Goal: Understand process/instructions: Learn how to perform a task or action

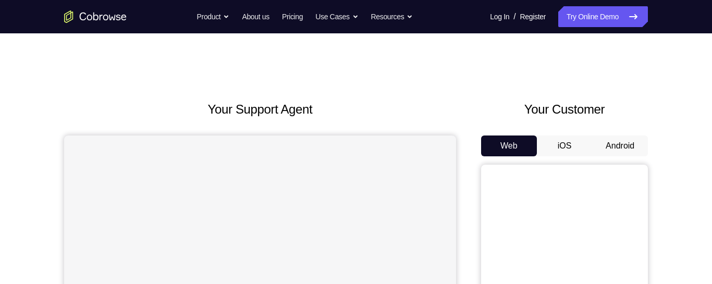
click at [631, 143] on button "Android" at bounding box center [620, 145] width 56 height 21
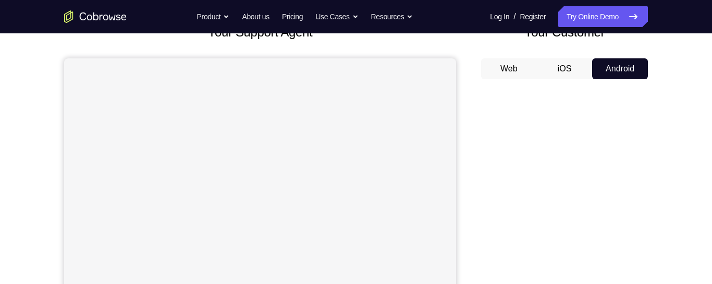
scroll to position [76, 0]
click at [567, 68] on button "iOS" at bounding box center [565, 69] width 56 height 21
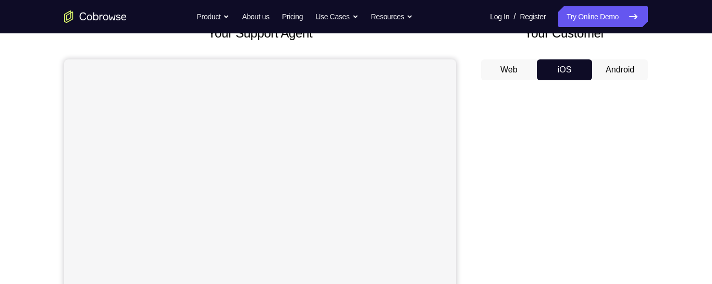
click at [633, 69] on button "Android" at bounding box center [620, 69] width 56 height 21
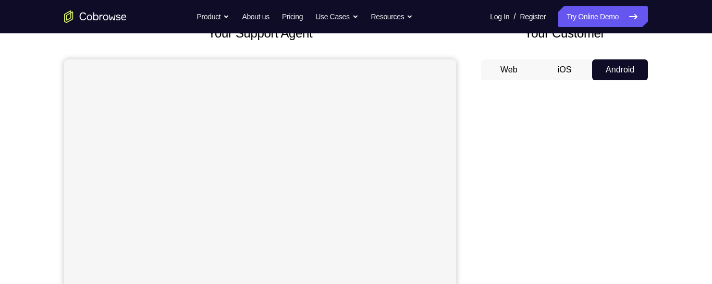
click at [516, 61] on button "Web" at bounding box center [509, 69] width 56 height 21
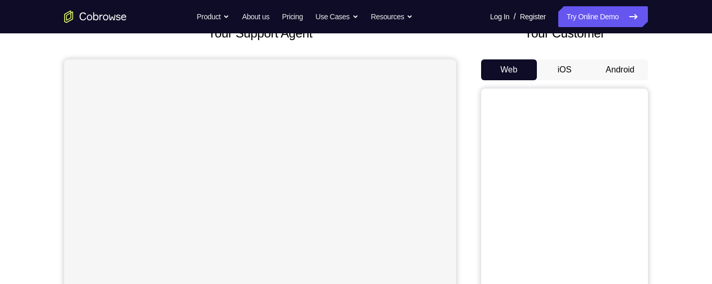
click at [564, 72] on button "iOS" at bounding box center [565, 69] width 56 height 21
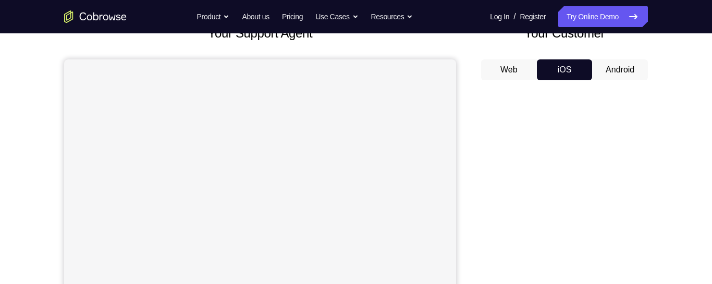
click at [620, 73] on button "Android" at bounding box center [620, 69] width 56 height 21
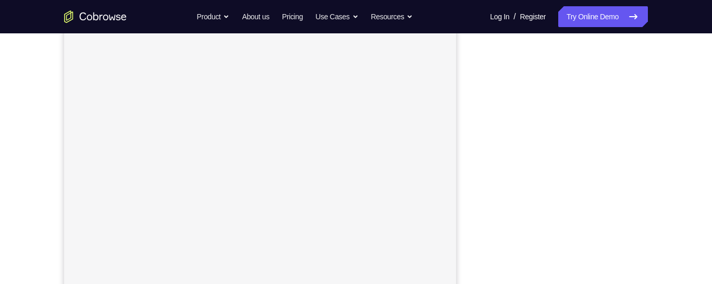
scroll to position [131, 0]
click at [711, 98] on div "Your Support Agent Your Customer Web iOS Android Next Steps We’d be happy to gi…" at bounding box center [356, 246] width 712 height 687
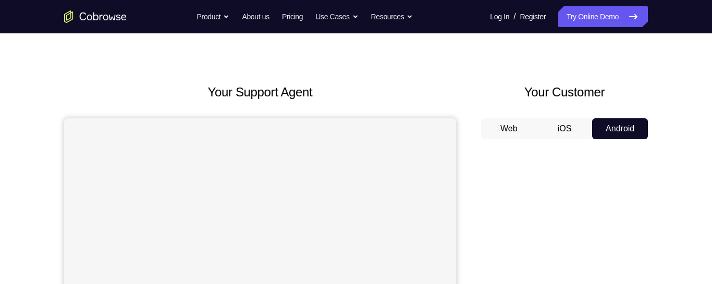
scroll to position [0, 0]
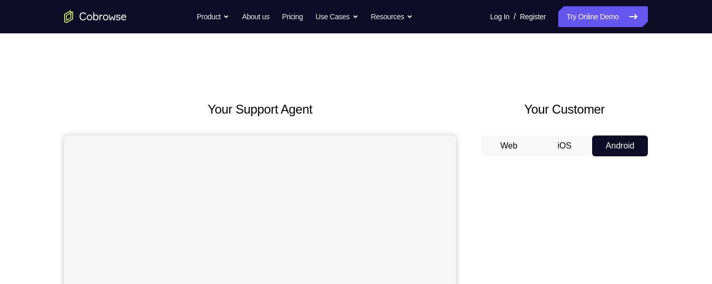
click at [569, 145] on button "iOS" at bounding box center [565, 145] width 56 height 21
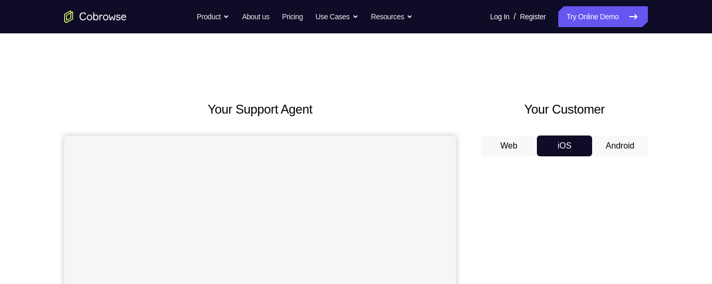
click at [620, 145] on button "Android" at bounding box center [620, 145] width 56 height 21
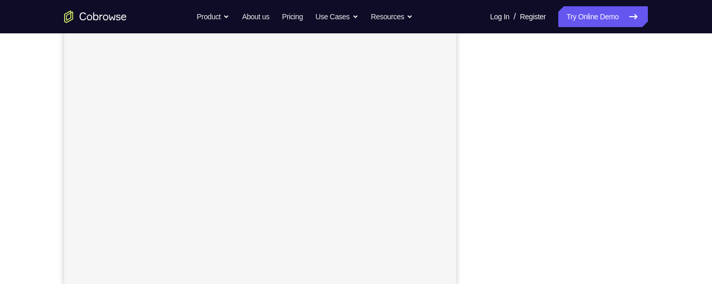
scroll to position [198, 0]
